Goal: Transaction & Acquisition: Book appointment/travel/reservation

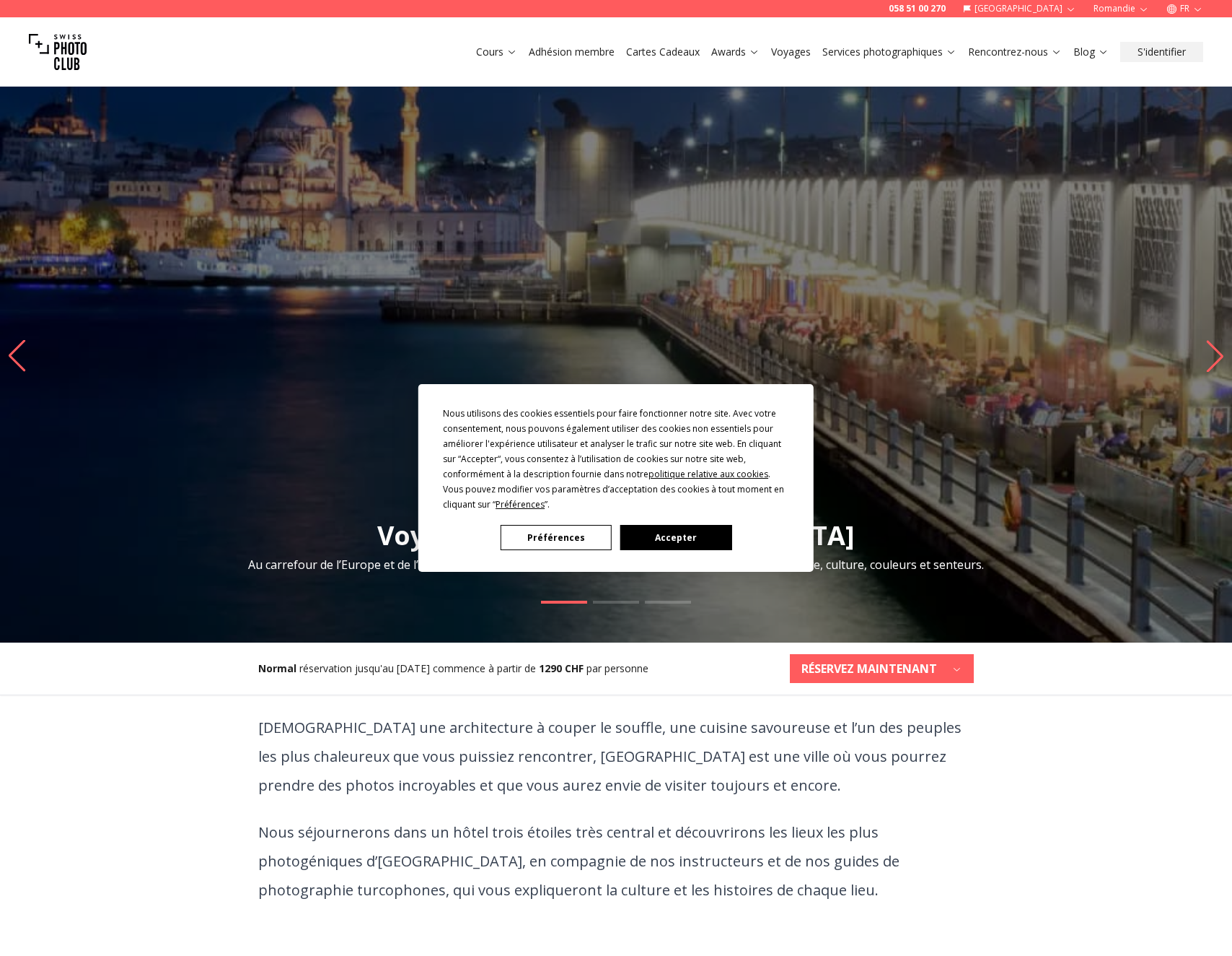
scroll to position [3, 0]
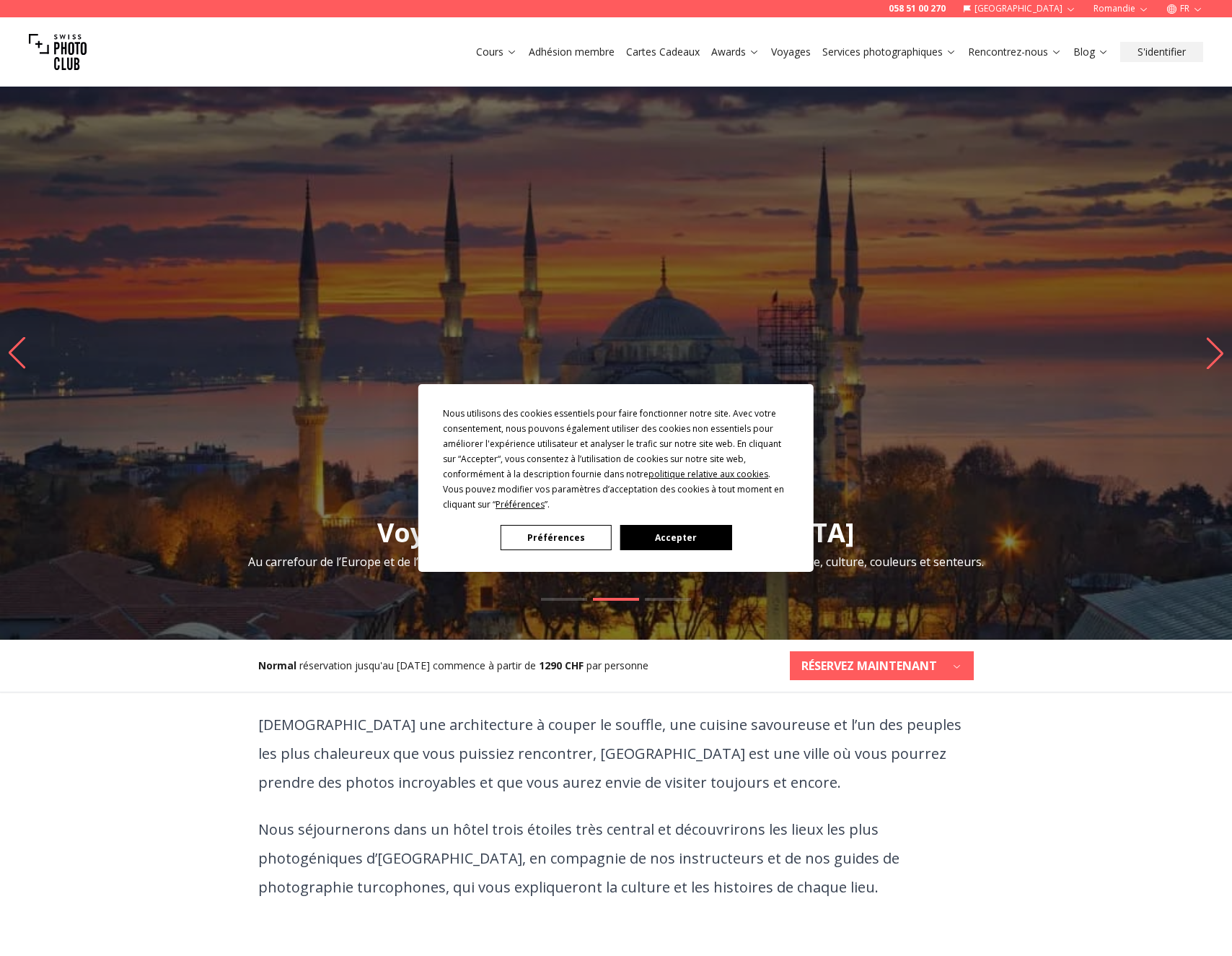
click at [667, 542] on button "Accepter" at bounding box center [676, 537] width 111 height 25
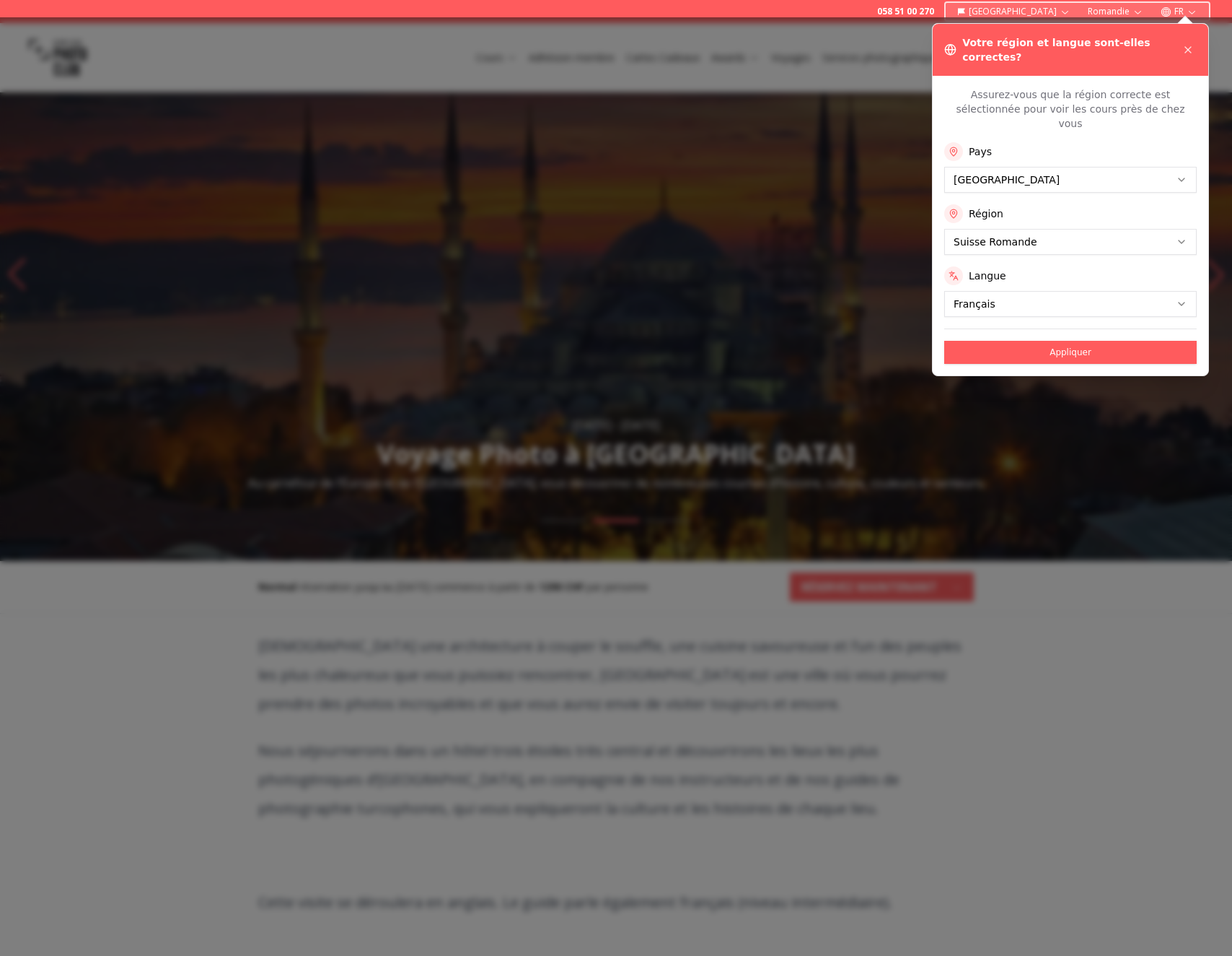
scroll to position [245, 0]
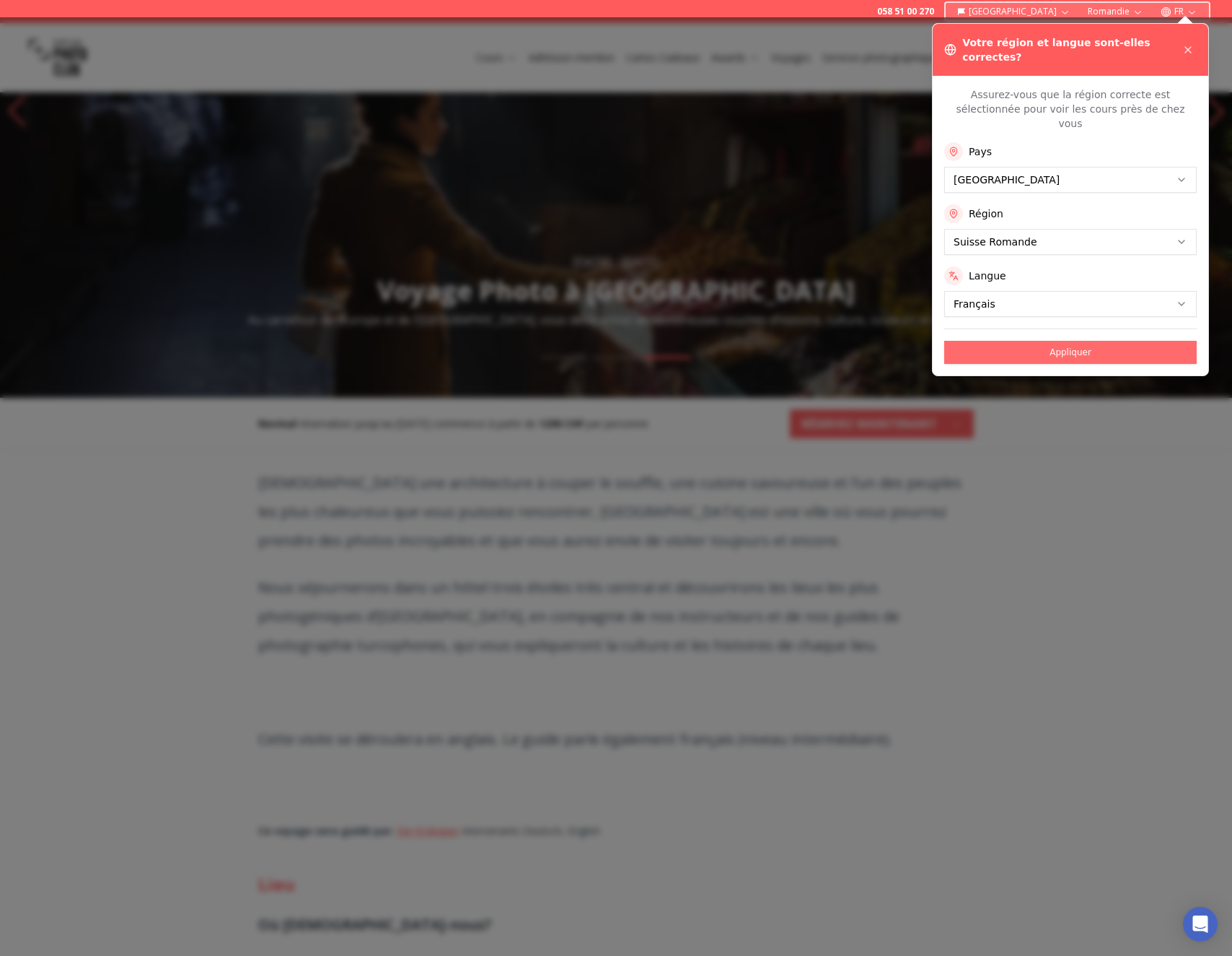
click at [1071, 341] on button "Appliquer" at bounding box center [1070, 352] width 252 height 23
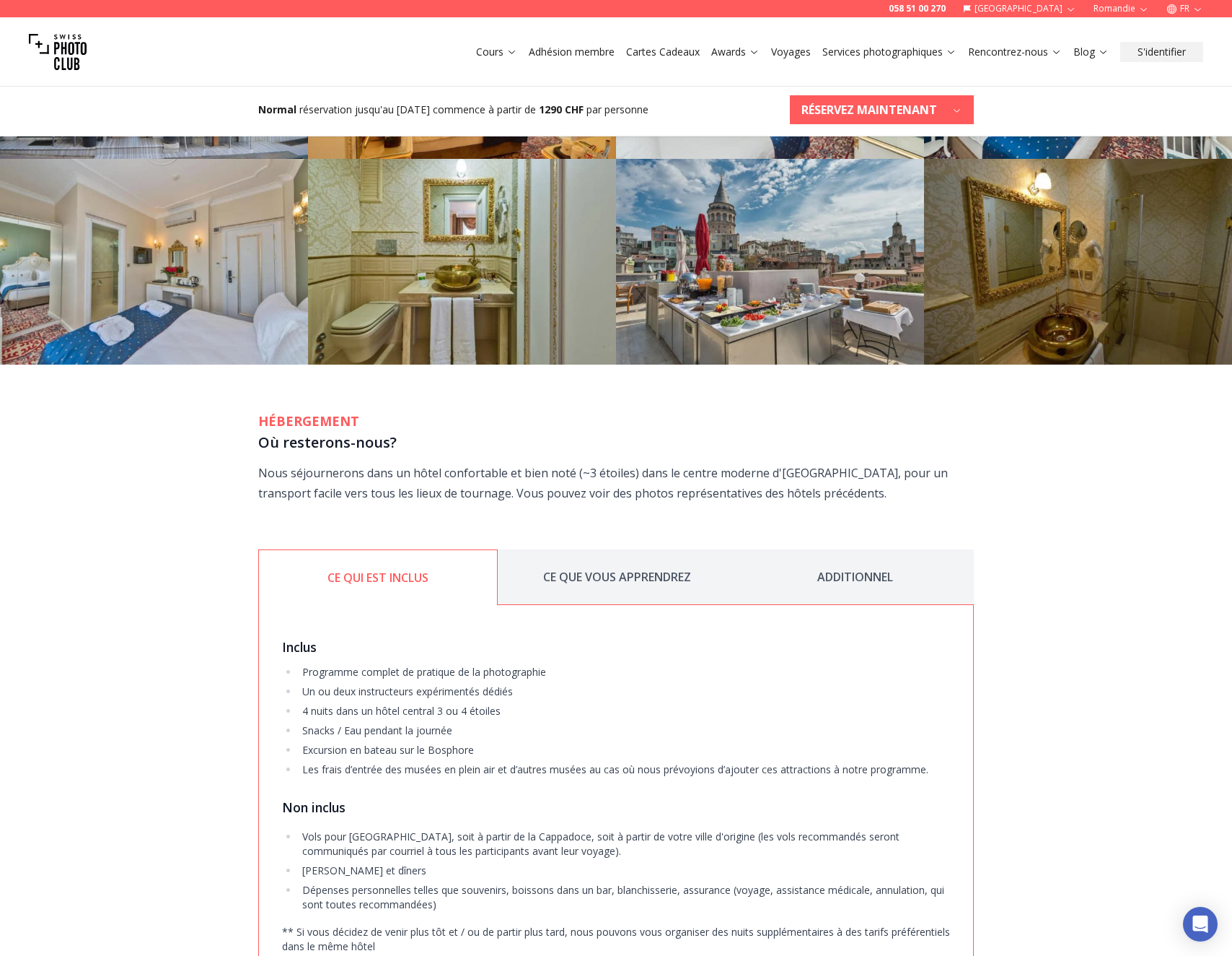
scroll to position [2618, 0]
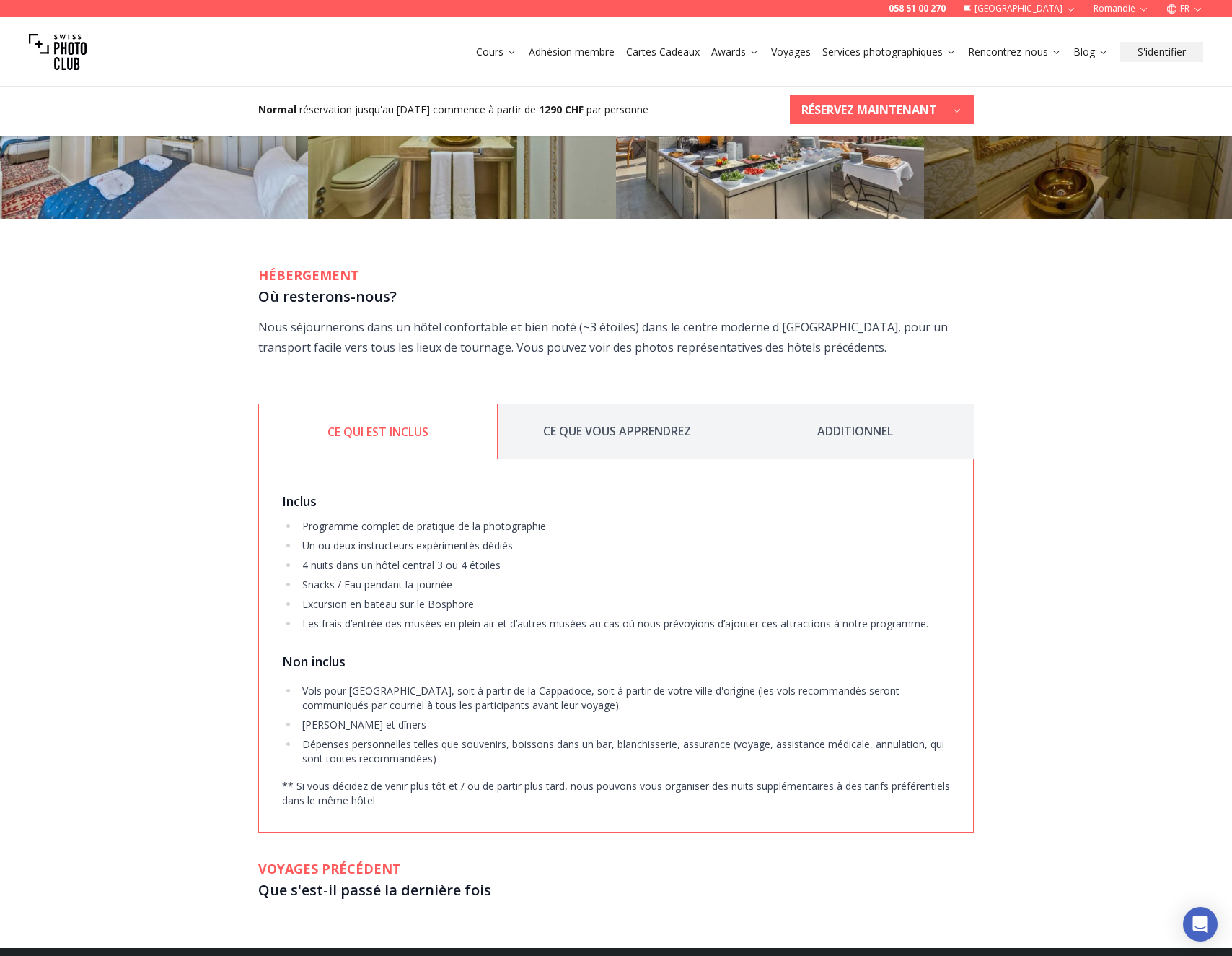
click at [569, 403] on button "CE QUE VOUS APPRENDREZ" at bounding box center [617, 431] width 238 height 56
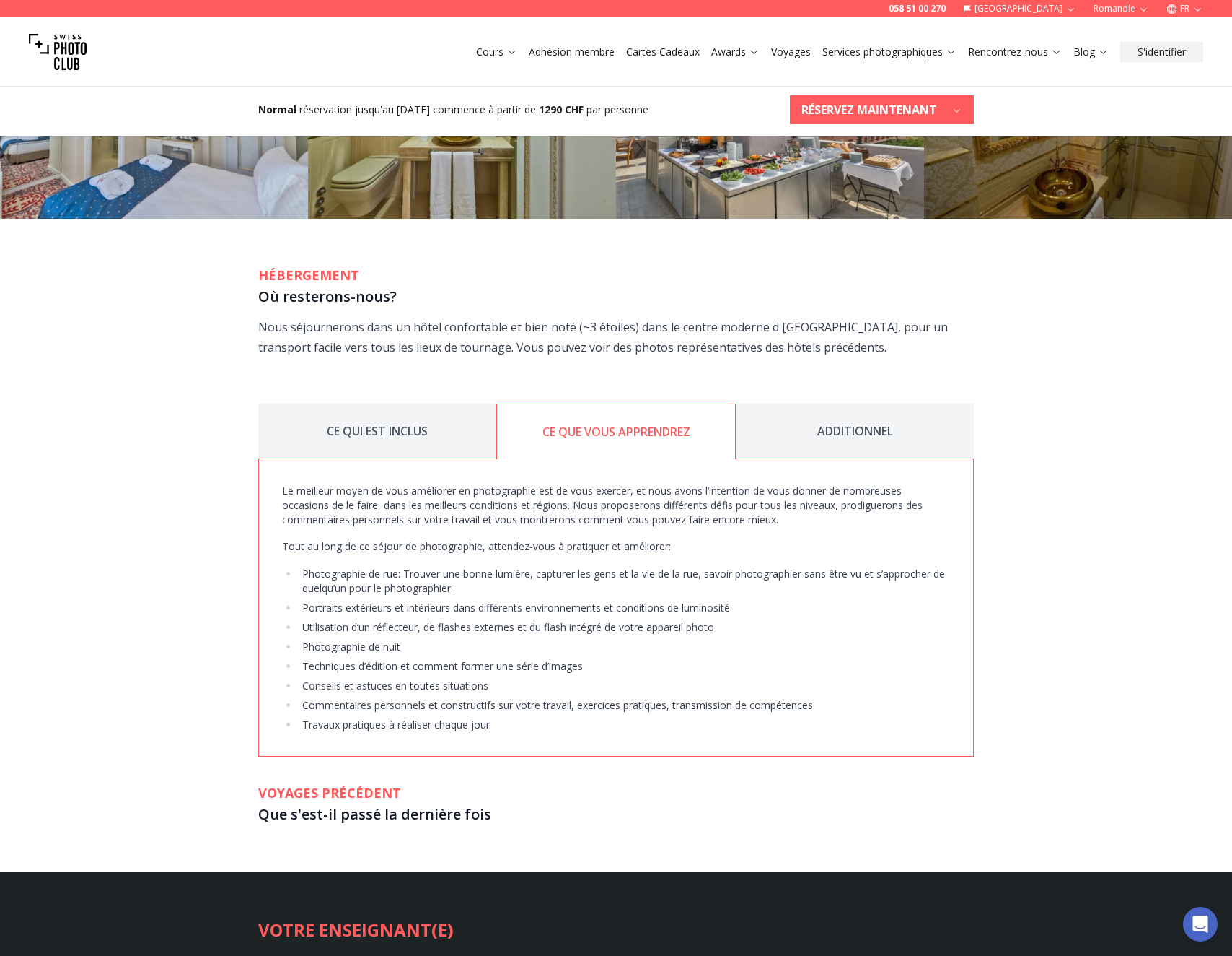
click at [895, 403] on button "ADDITIONNEL" at bounding box center [855, 431] width 238 height 56
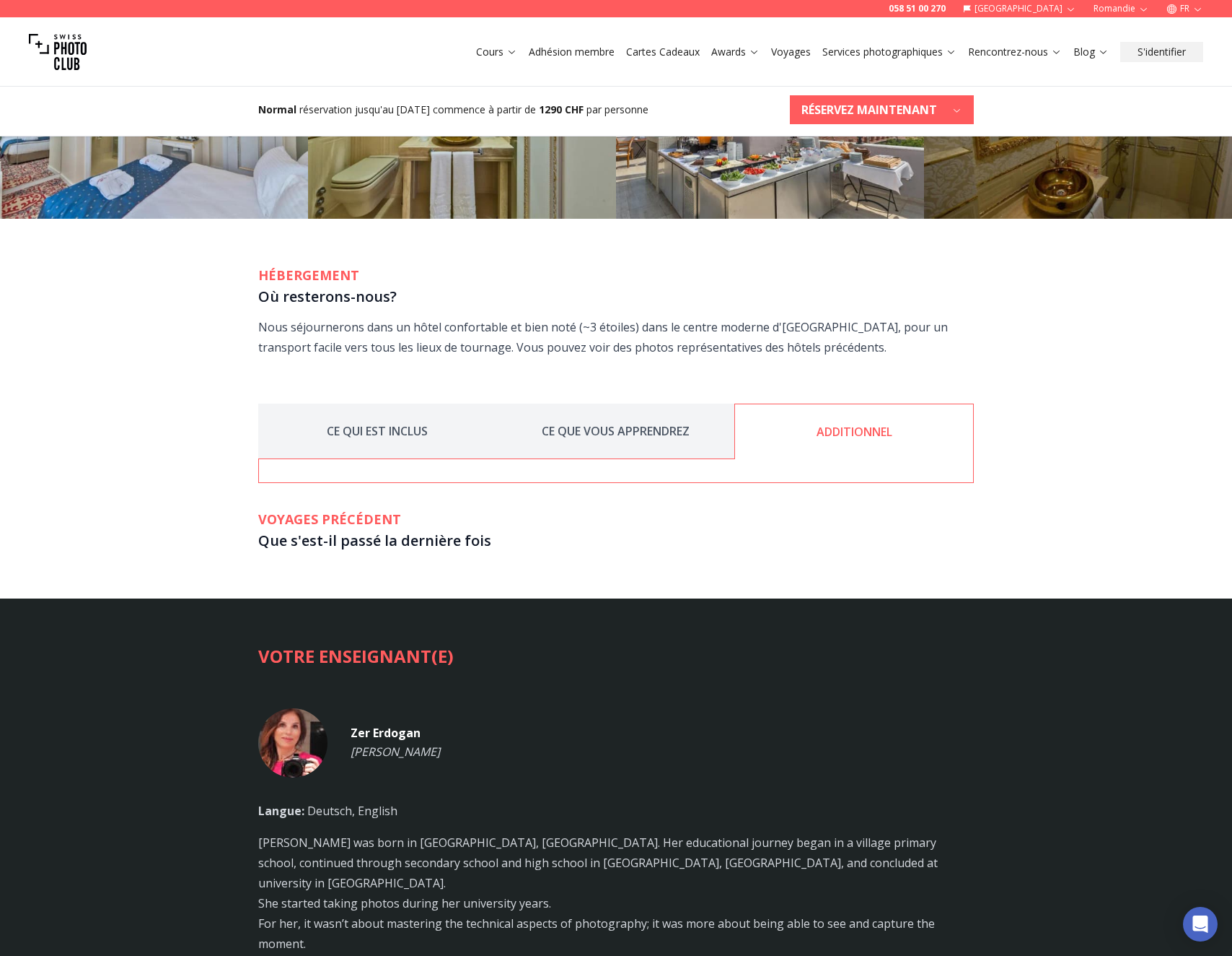
click at [394, 403] on button "CE QUI EST INCLUS" at bounding box center [378, 431] width 238 height 56
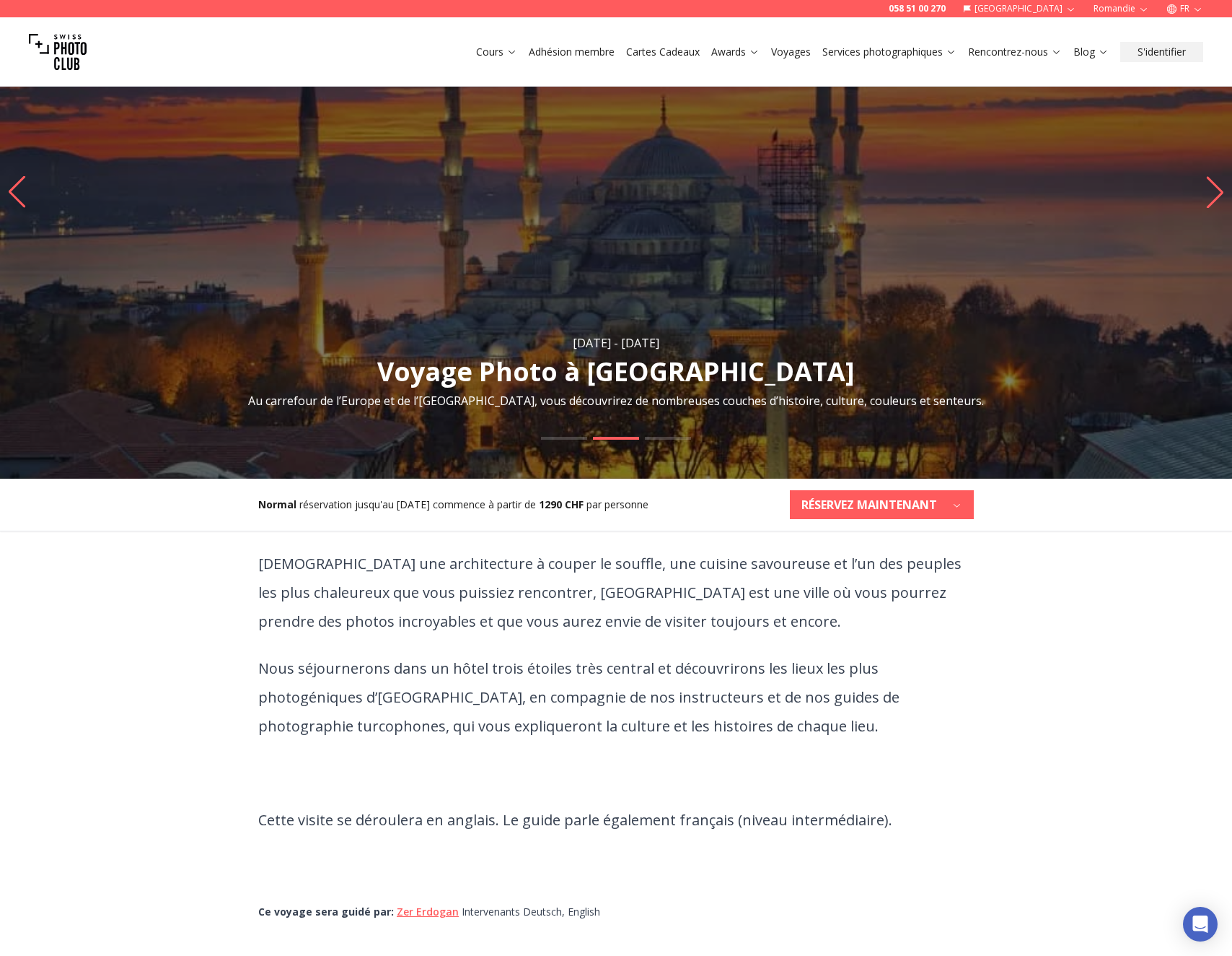
scroll to position [144, 0]
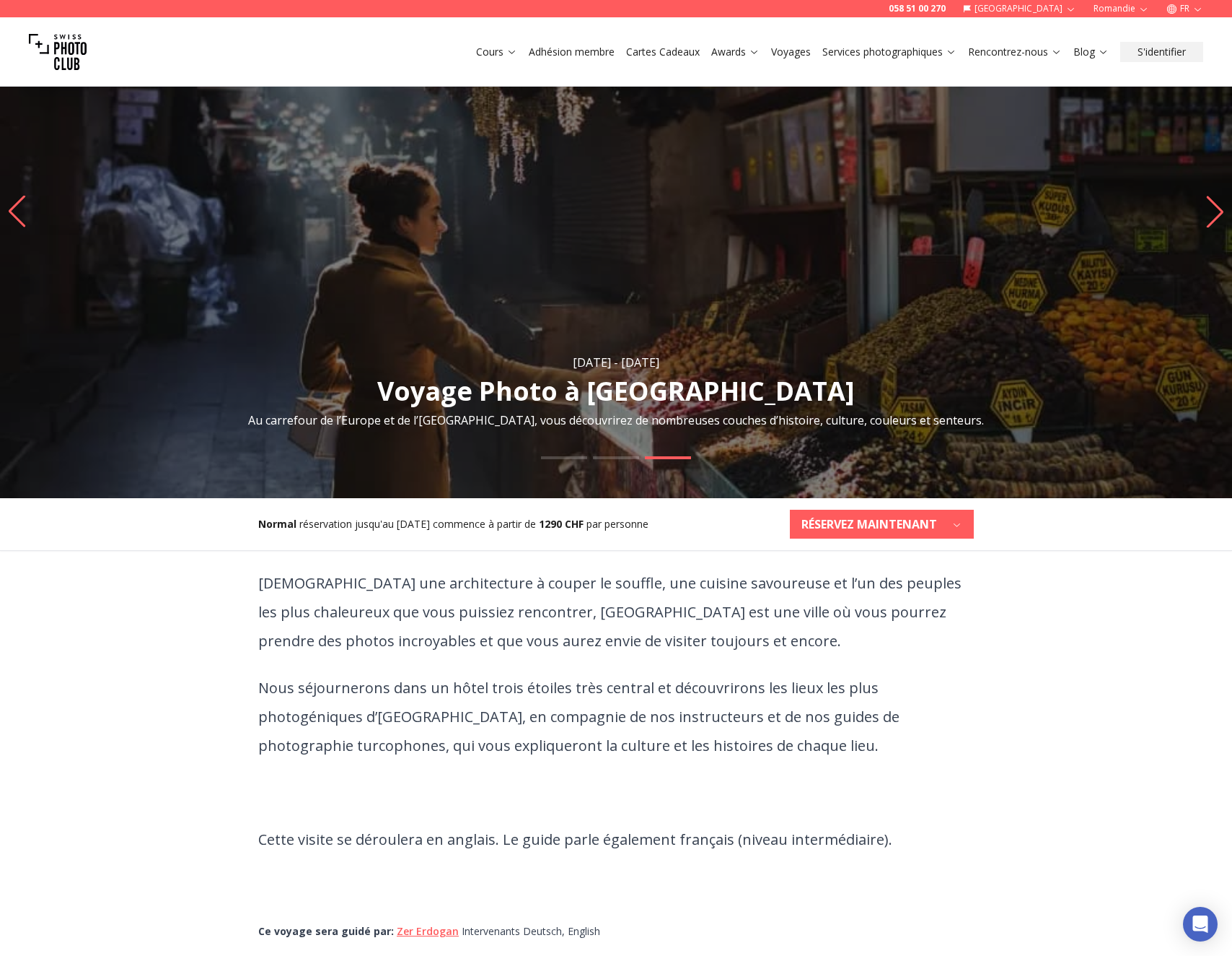
click at [795, 53] on link "Voyages" at bounding box center [791, 52] width 40 height 15
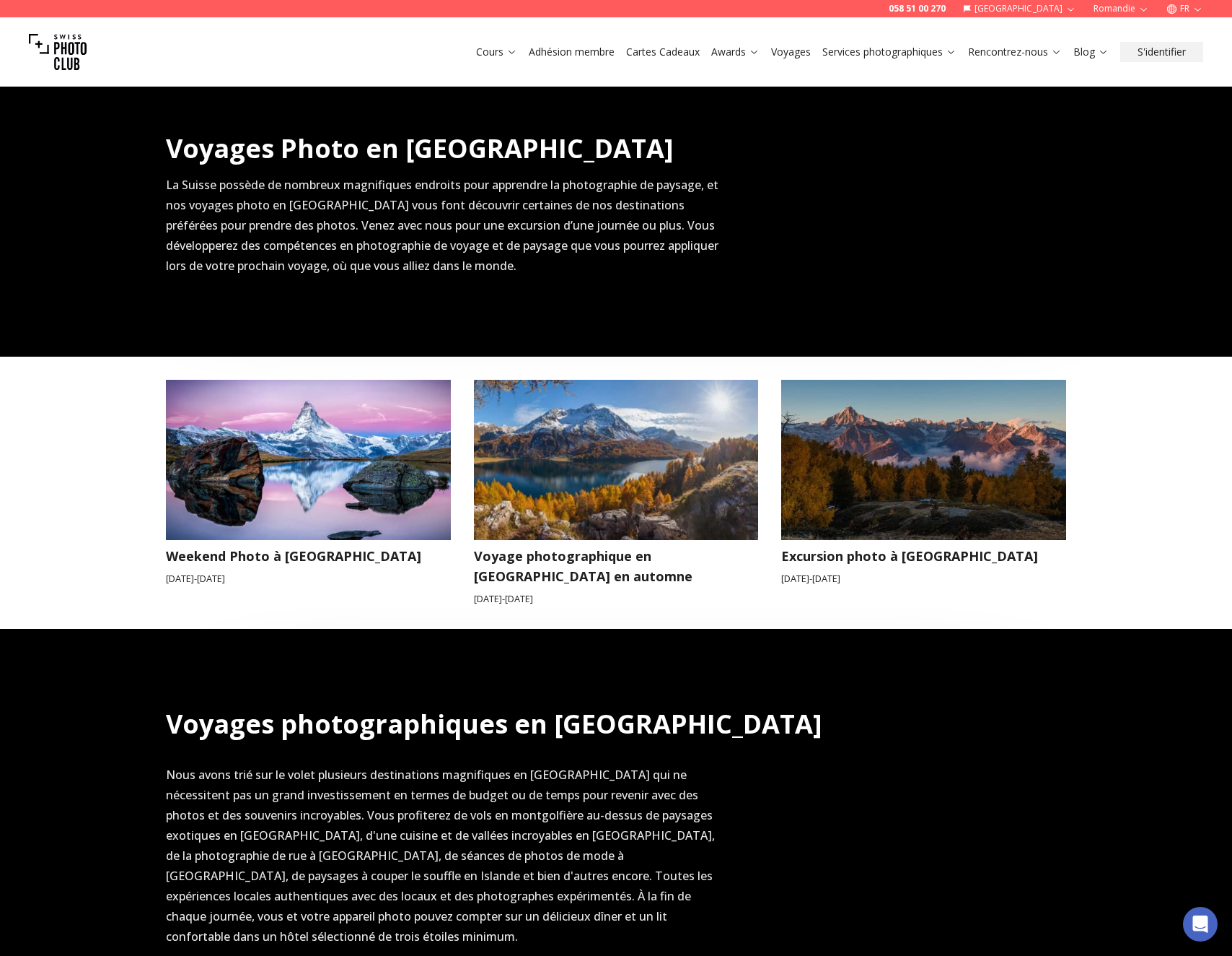
scroll to position [442, 0]
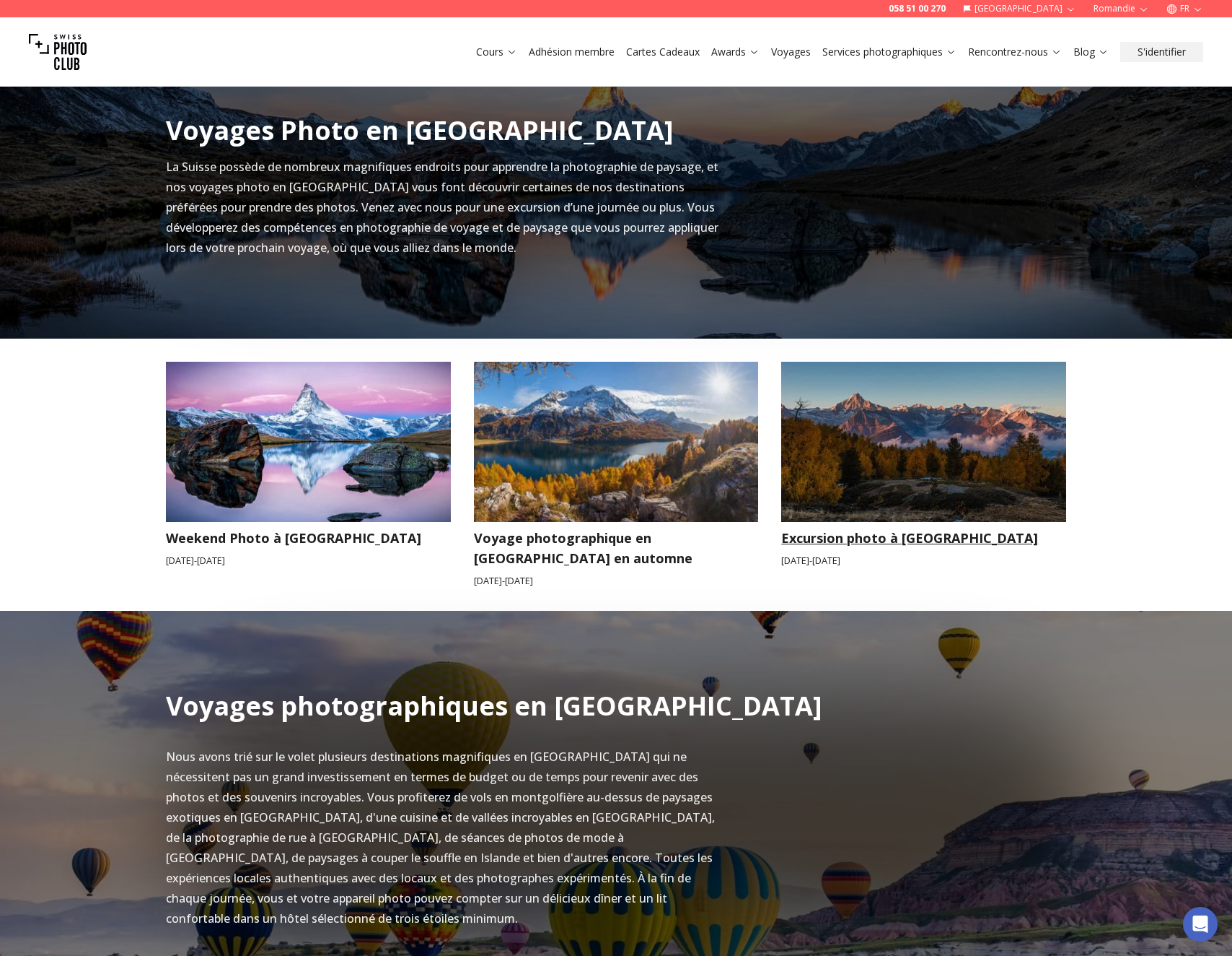
click at [908, 455] on img at bounding box center [924, 441] width 285 height 160
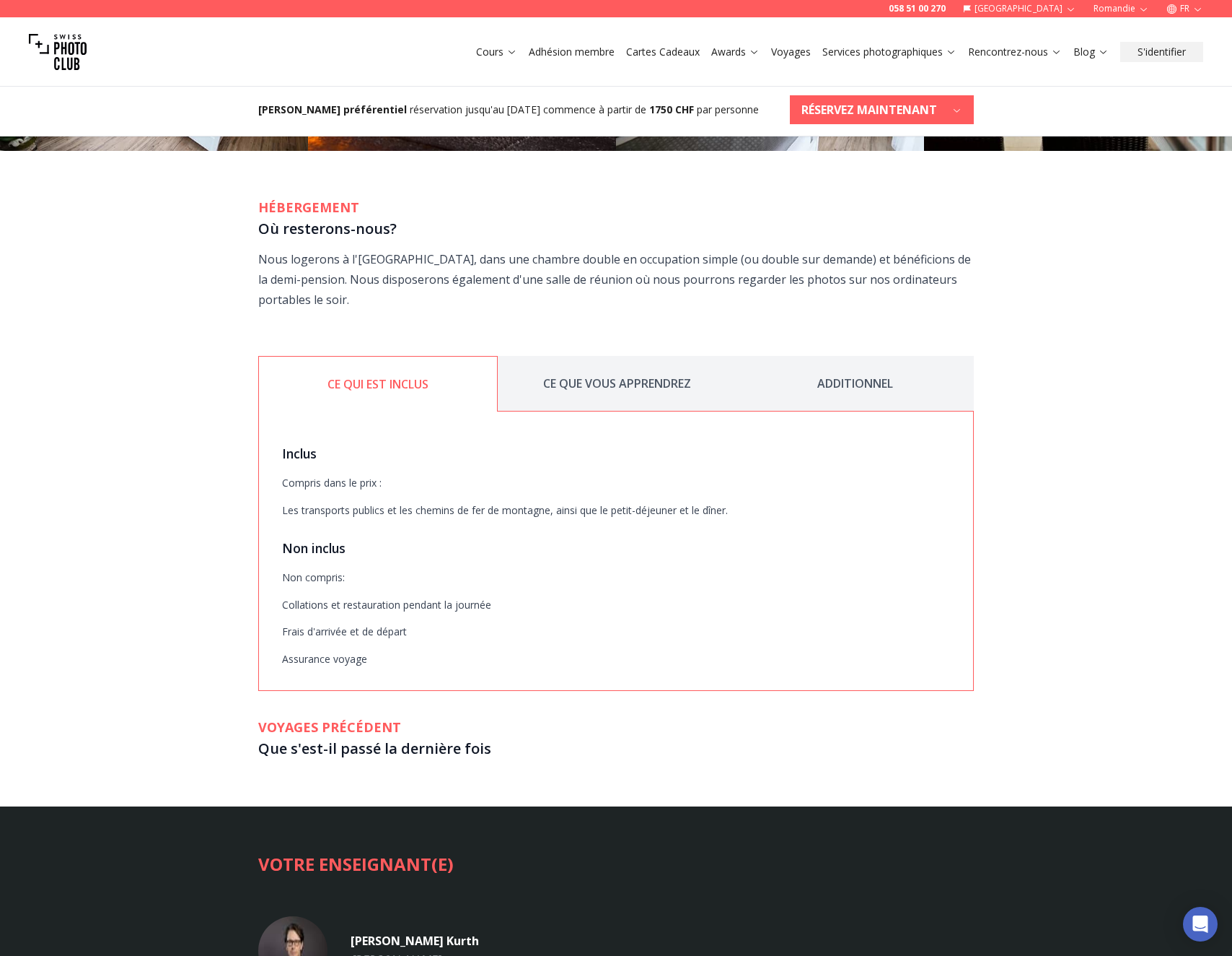
scroll to position [1801, 0]
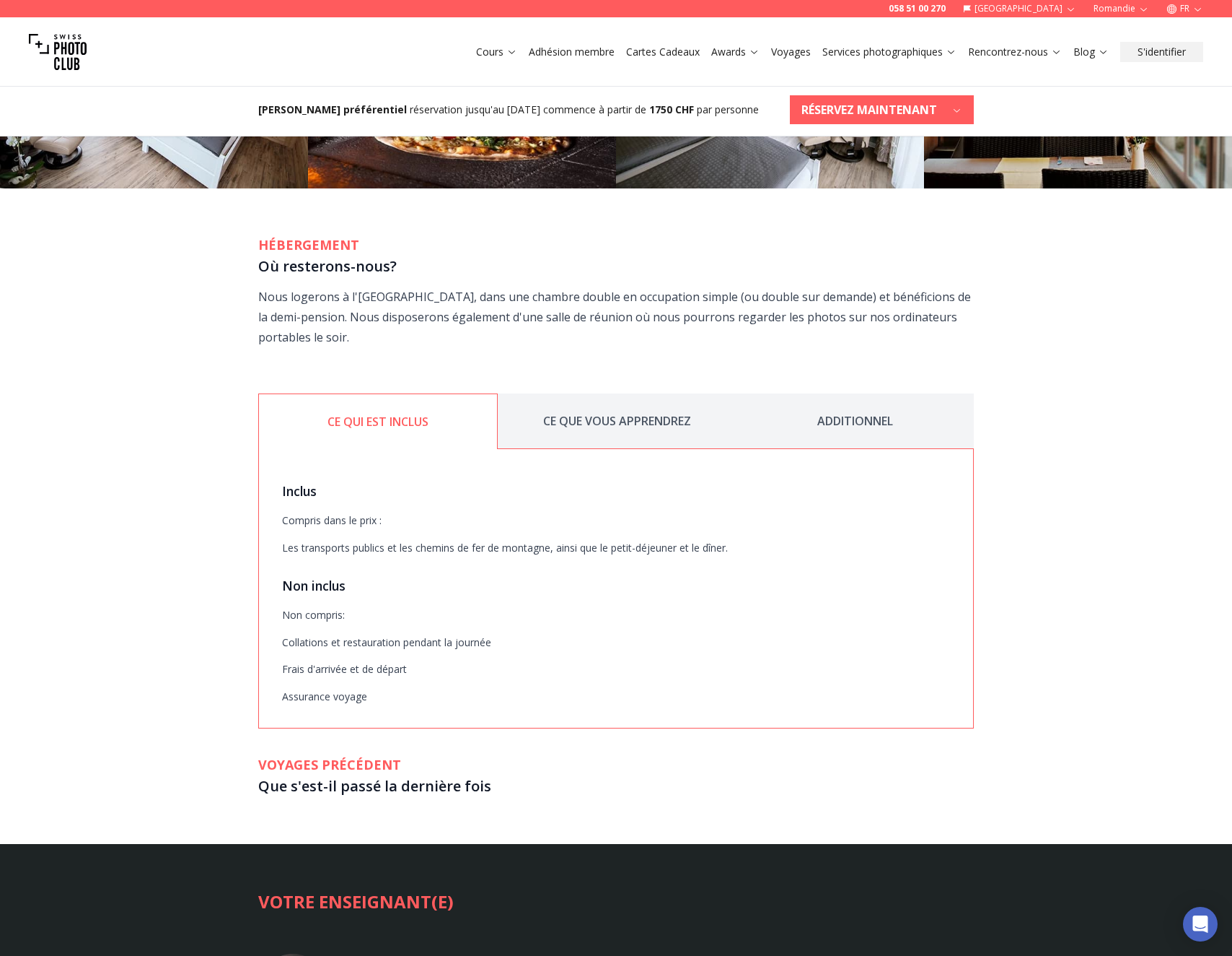
click at [599, 394] on button "CE QUE VOUS APPRENDREZ" at bounding box center [617, 422] width 238 height 56
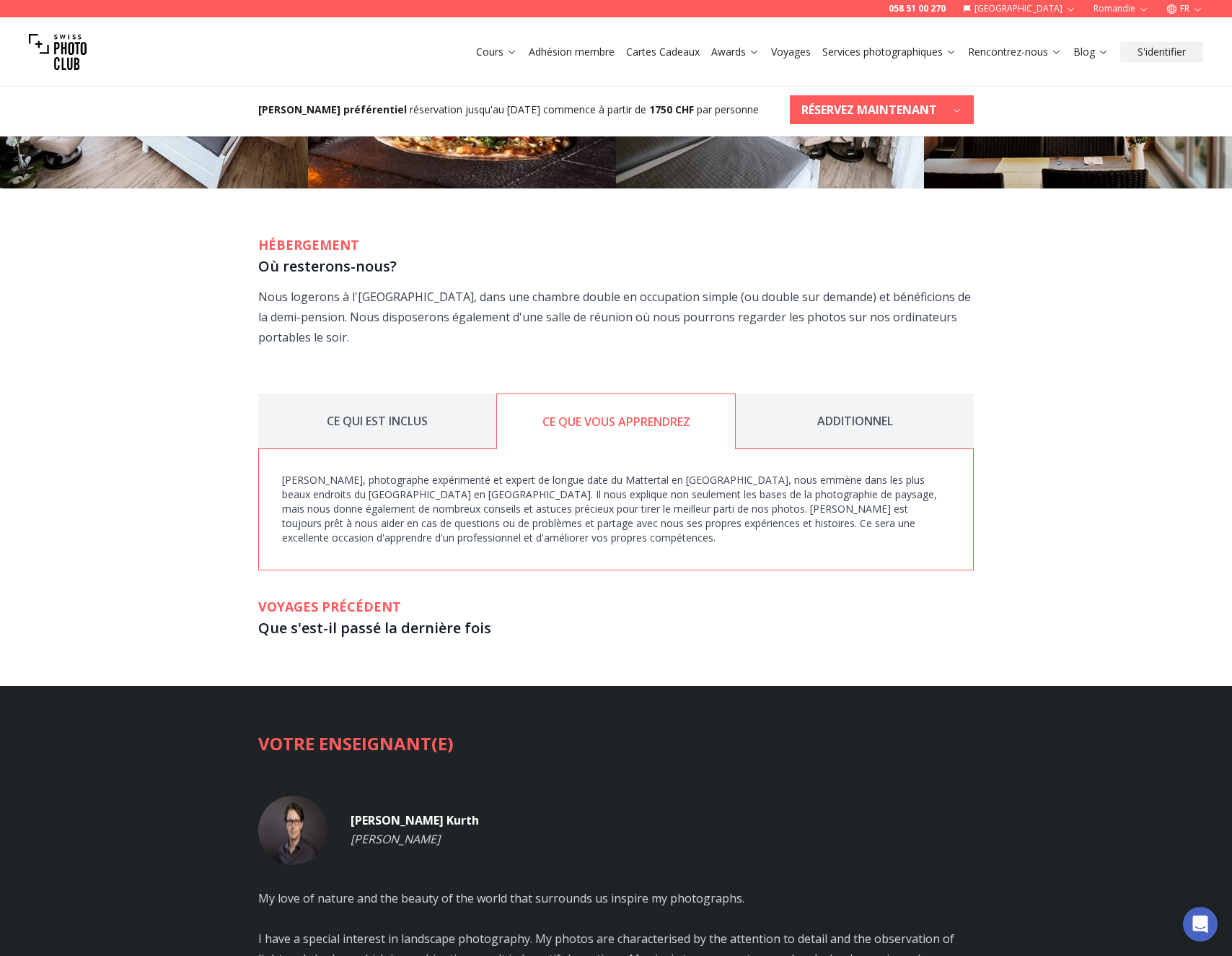
click at [821, 394] on button "ADDITIONNEL" at bounding box center [855, 422] width 238 height 56
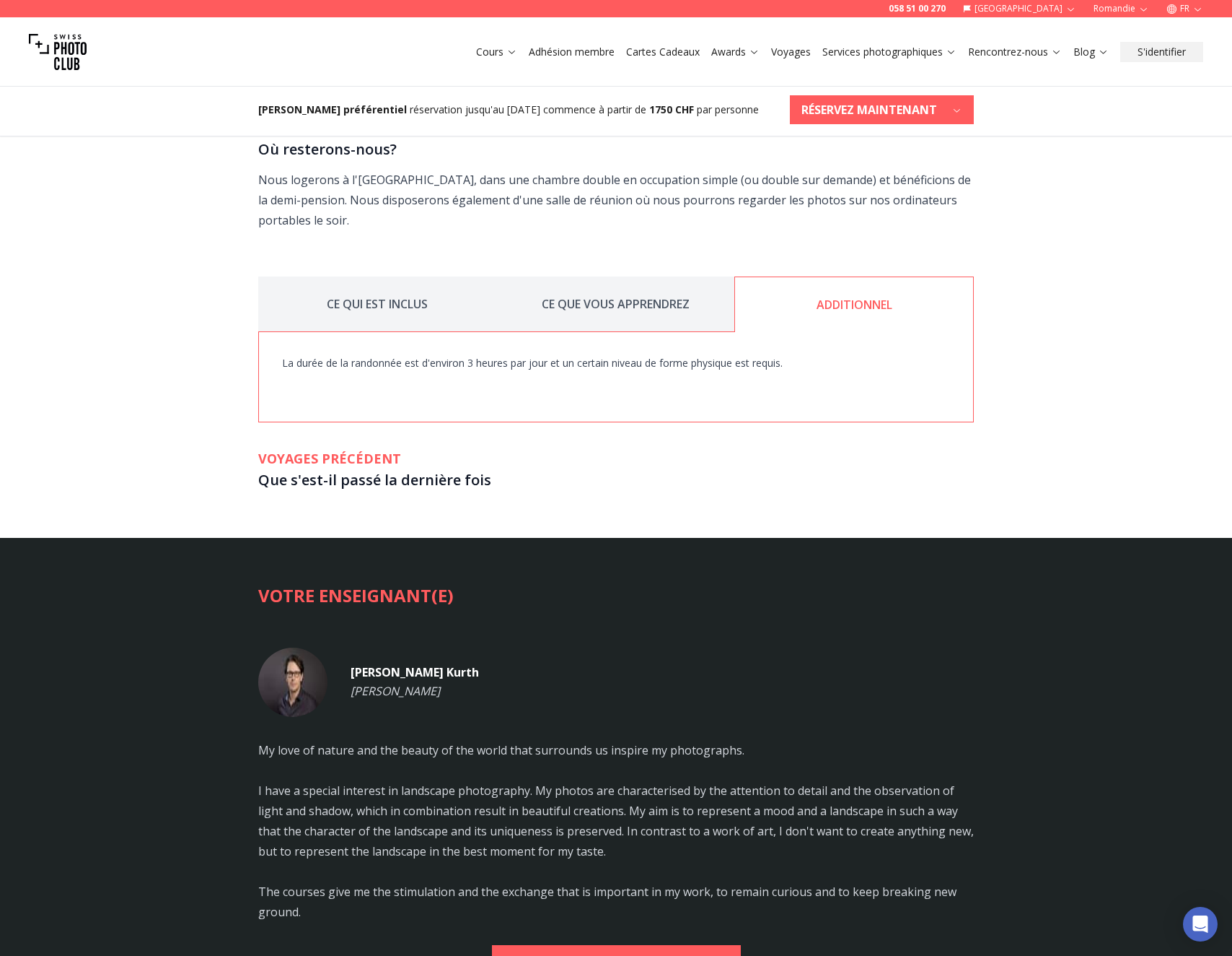
scroll to position [1920, 0]
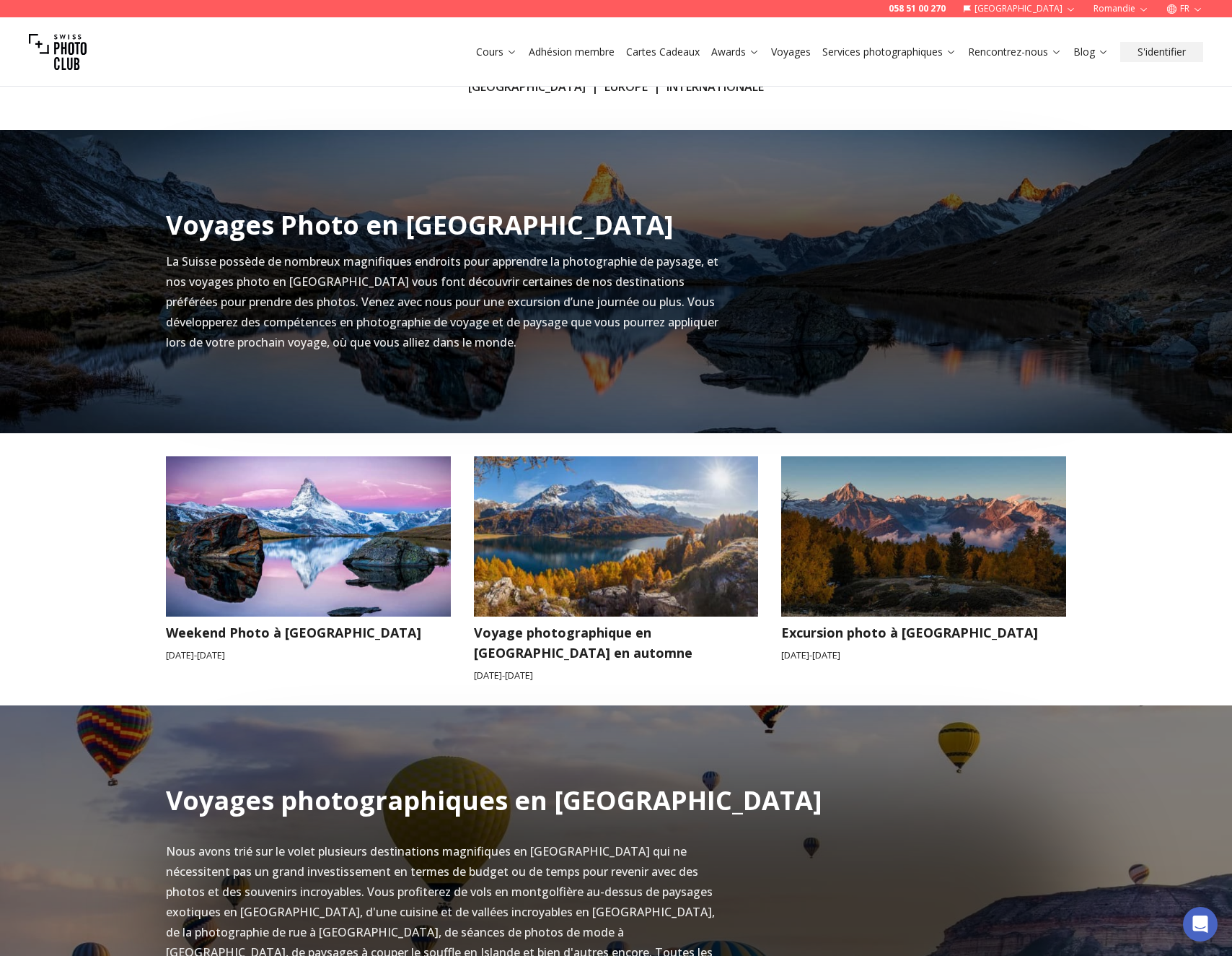
scroll to position [417, 0]
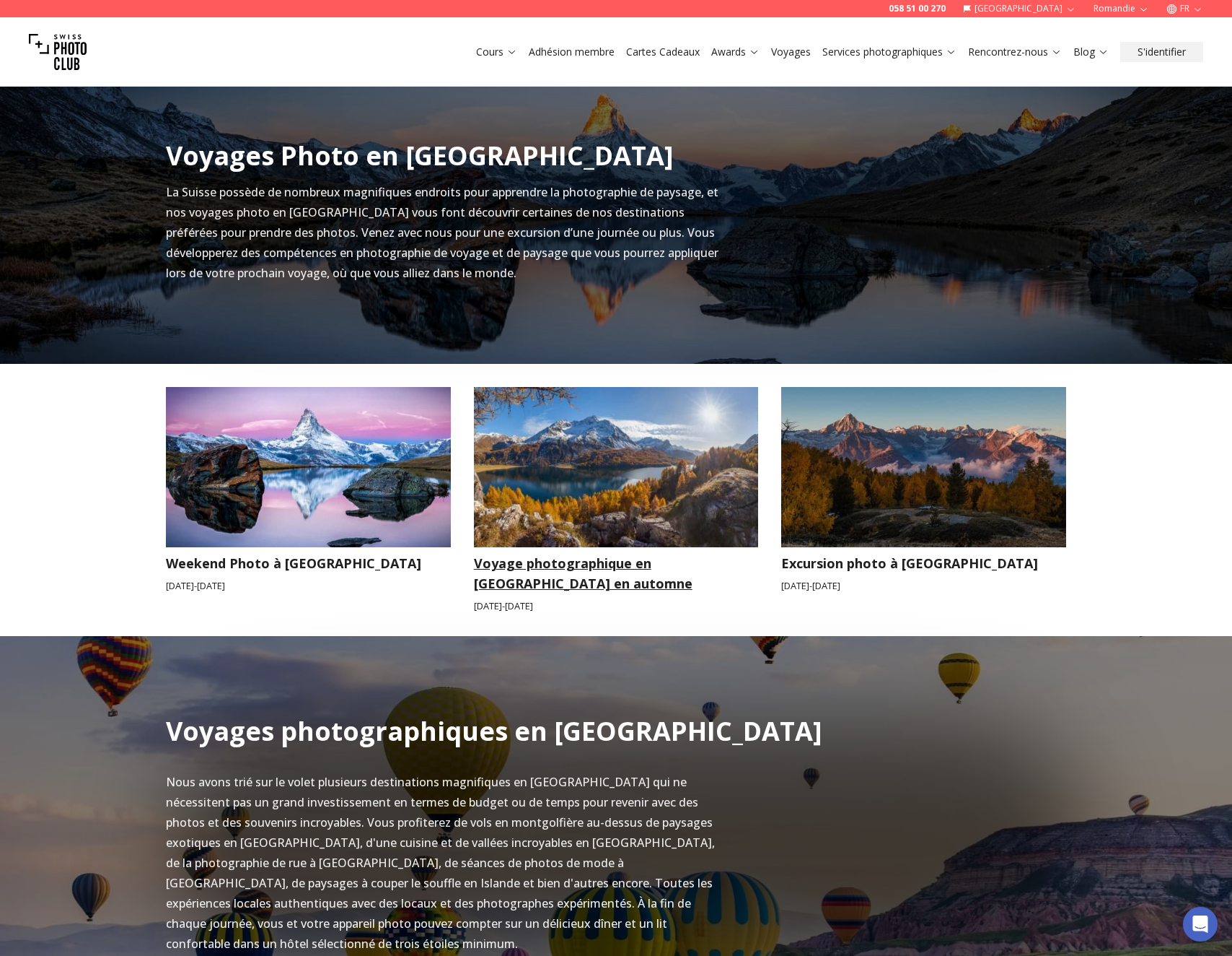
click at [640, 478] on img at bounding box center [616, 467] width 285 height 160
